Goal: Find specific page/section: Find specific page/section

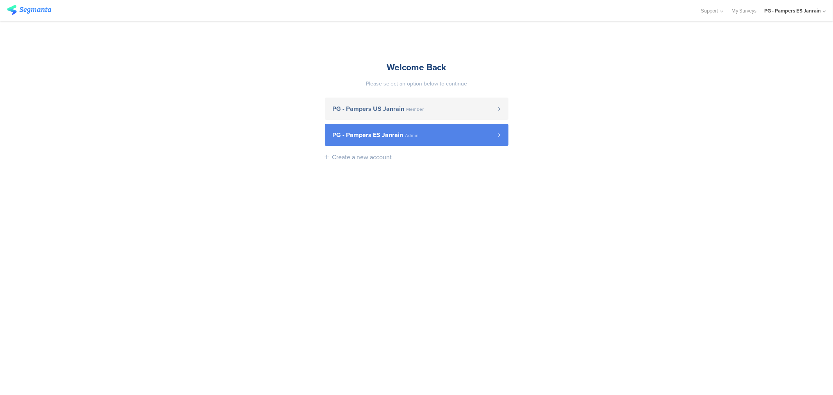
click at [434, 145] on link "PG - Pampers ES Janrain Admin" at bounding box center [417, 135] width 184 height 22
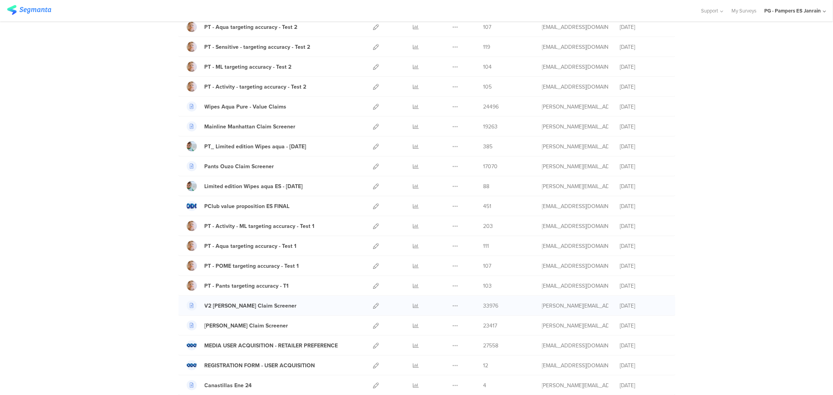
scroll to position [347, 0]
click at [279, 345] on div "MEDIA USER ACQUISITION - RETAILER PREFERENCE" at bounding box center [272, 345] width 134 height 8
